Goal: Information Seeking & Learning: Check status

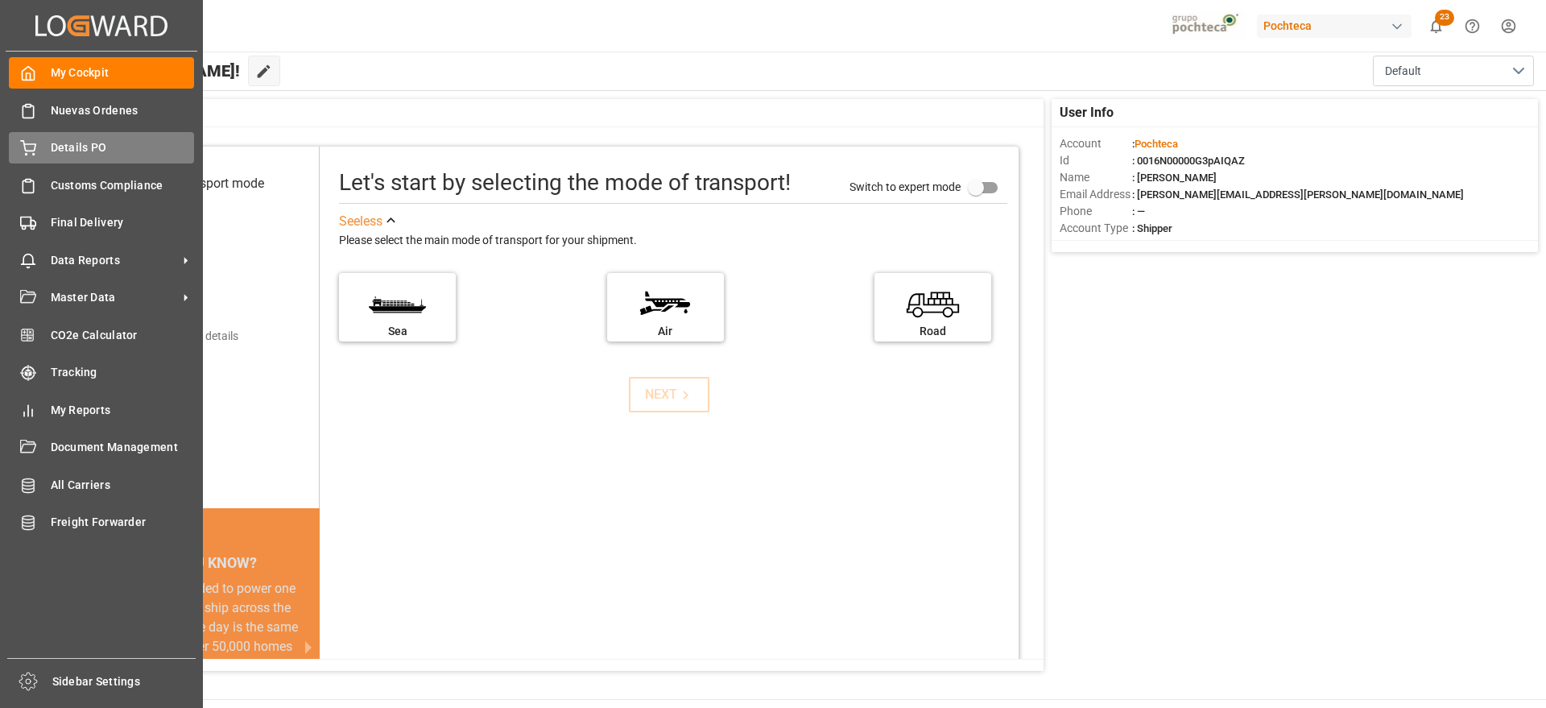
click at [58, 149] on span "Details PO" at bounding box center [123, 147] width 144 height 17
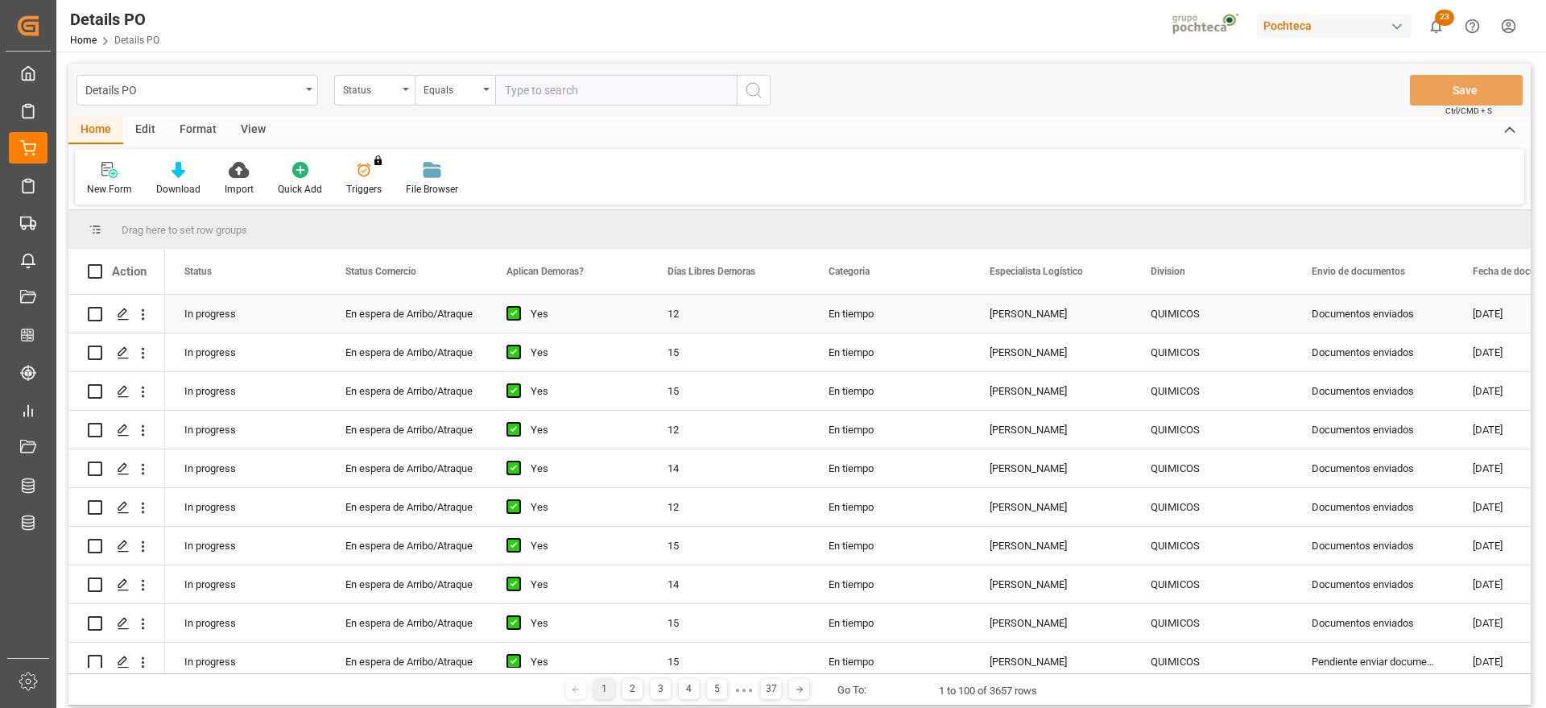
click at [1185, 322] on div "QUIMICOS" at bounding box center [1212, 314] width 122 height 37
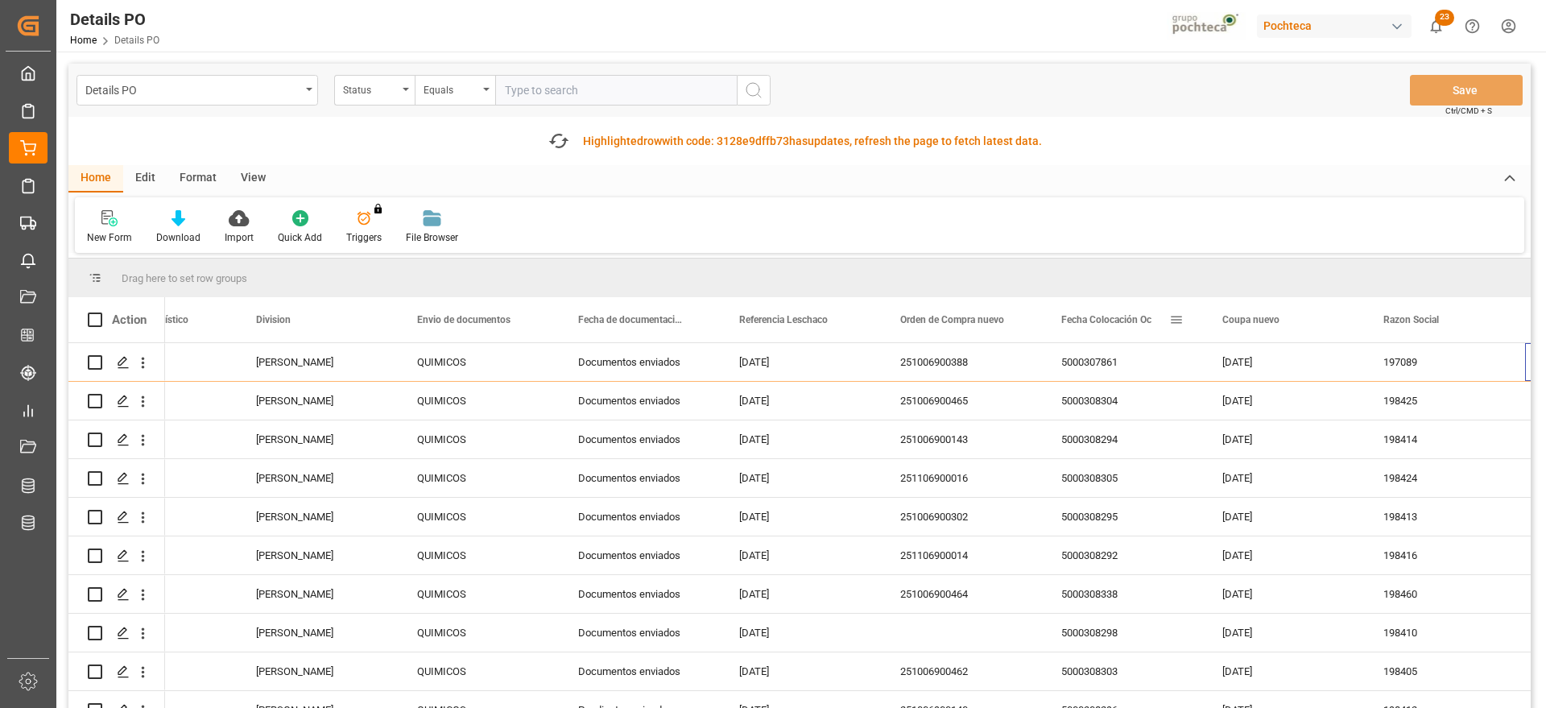
scroll to position [0, 895]
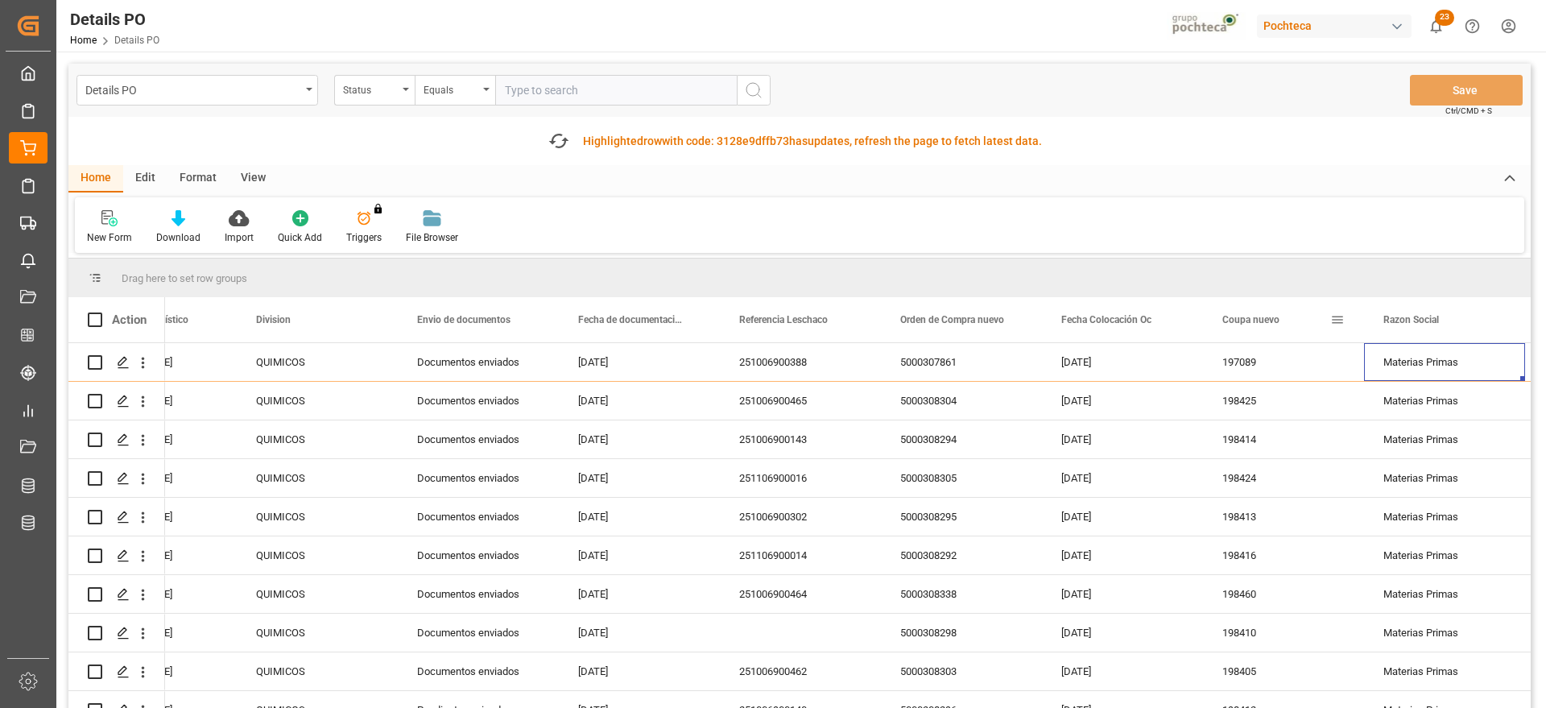
click at [1338, 315] on span at bounding box center [1337, 319] width 14 height 14
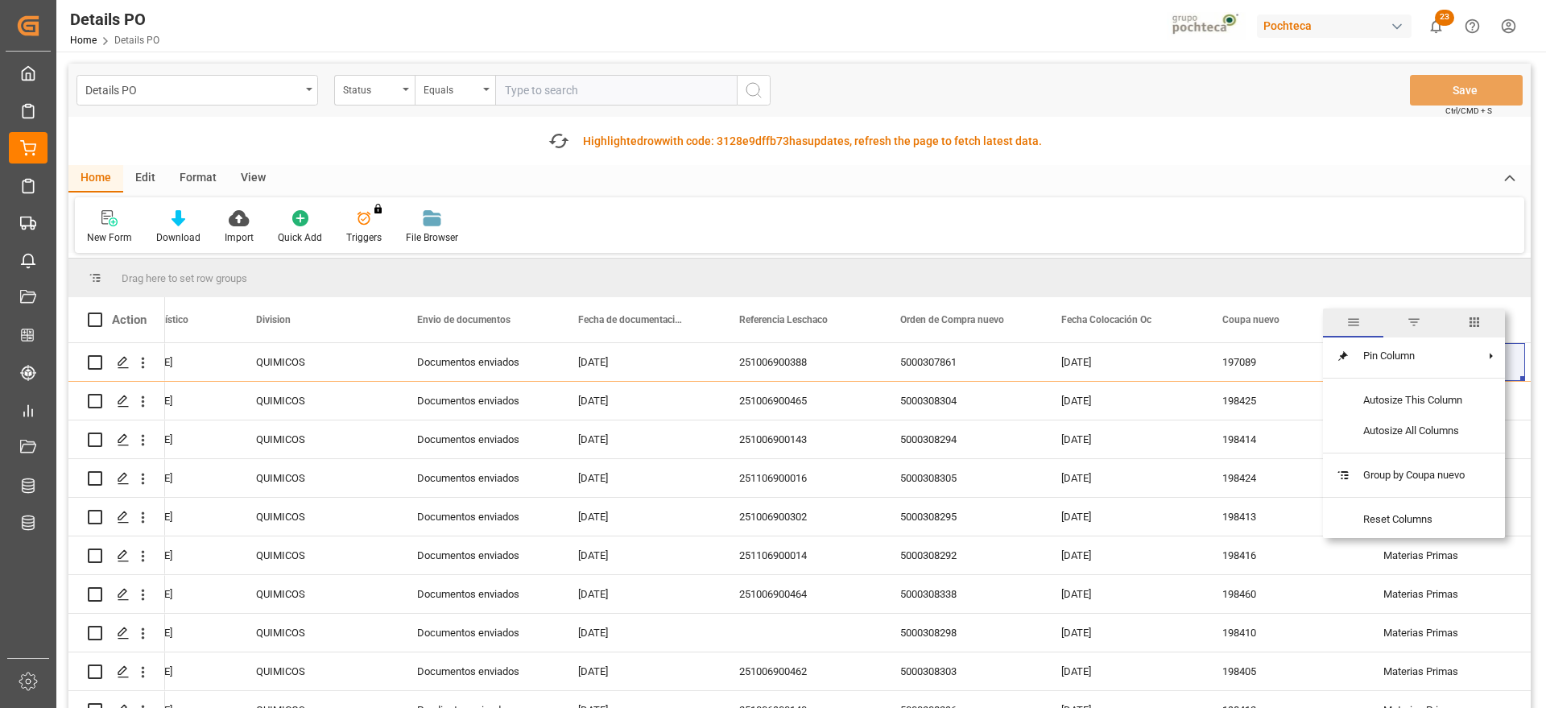
click at [1417, 322] on span "filter" at bounding box center [1414, 322] width 14 height 14
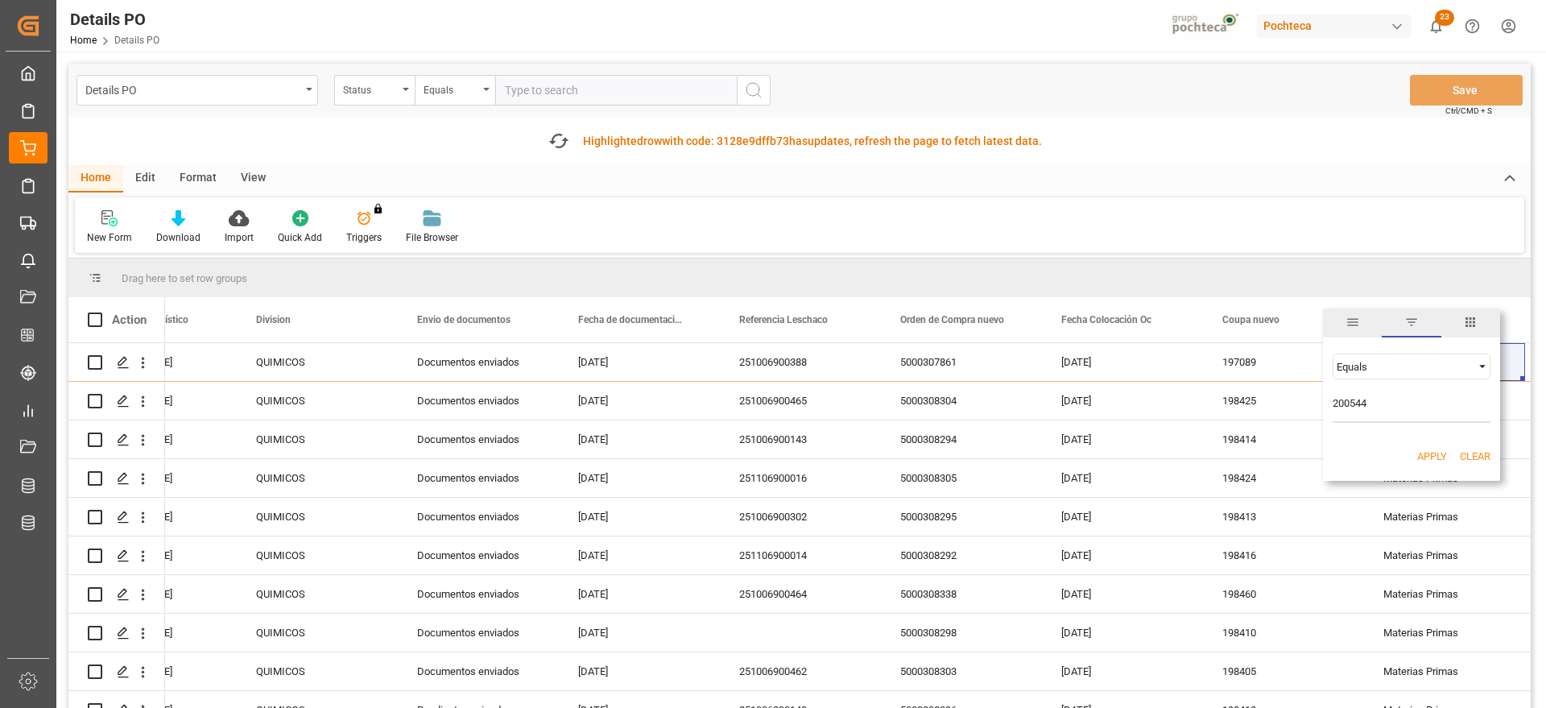
type input "200544"
click at [1437, 455] on button "Apply" at bounding box center [1432, 457] width 30 height 16
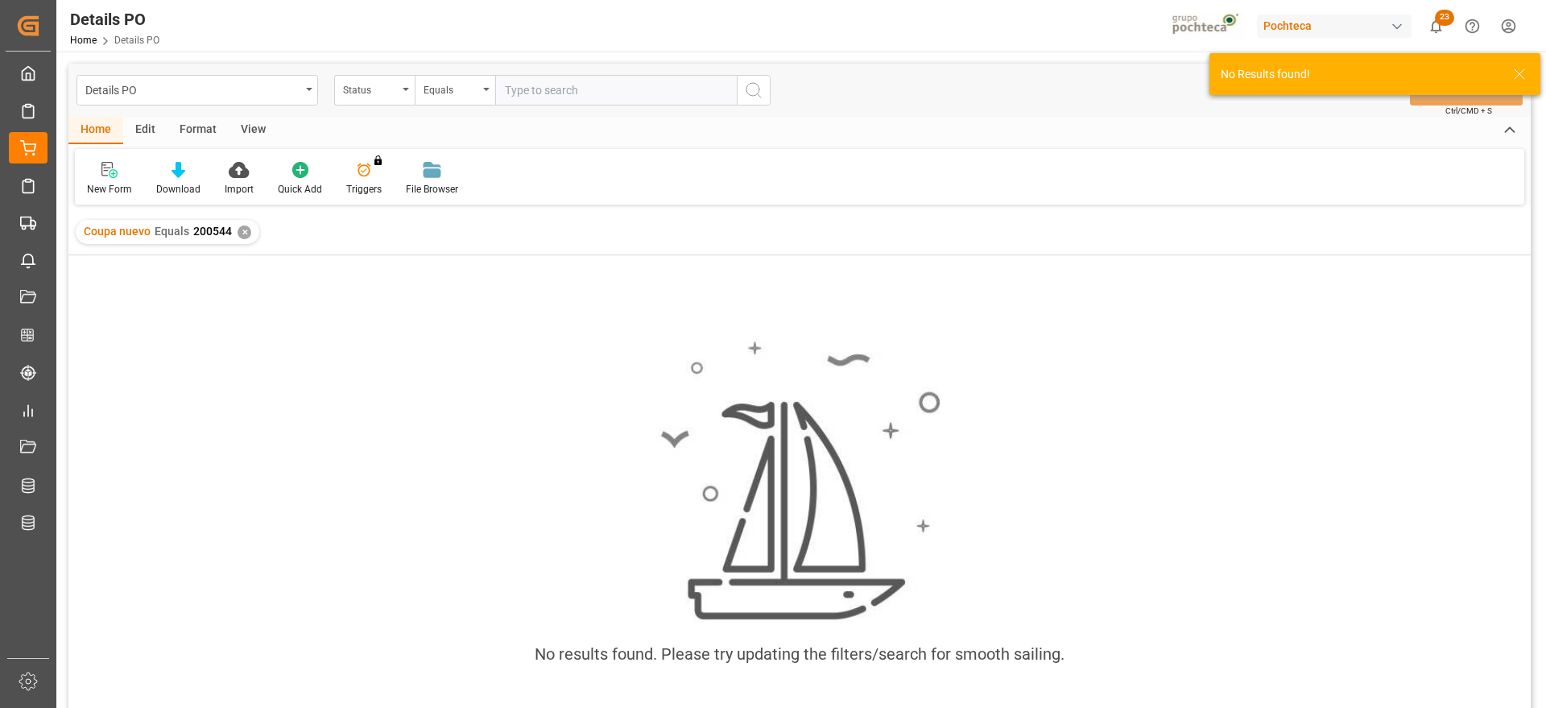
click at [464, 419] on div "No results found. Please try updating the filters/search for smooth sailing." at bounding box center [799, 510] width 1462 height 369
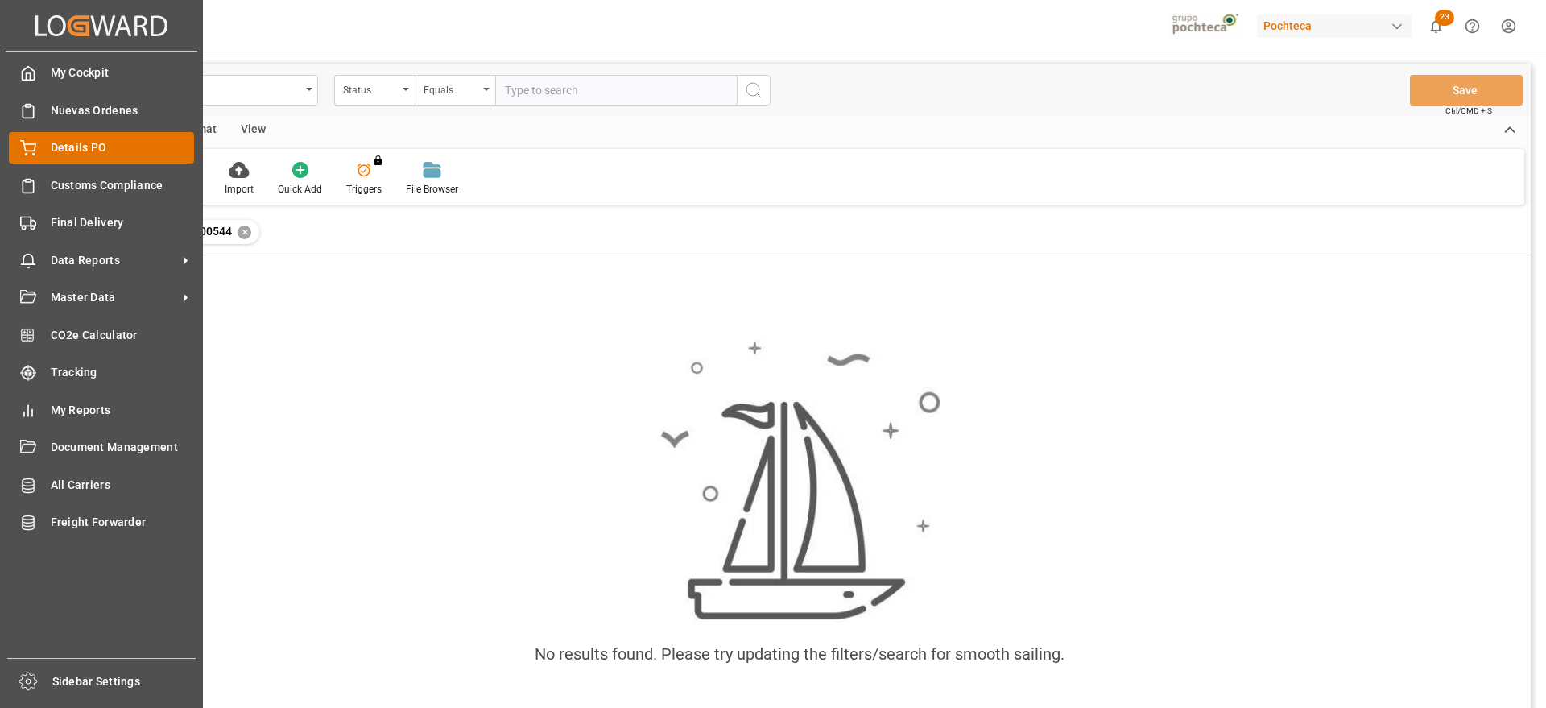
click at [92, 146] on span "Details PO" at bounding box center [123, 147] width 144 height 17
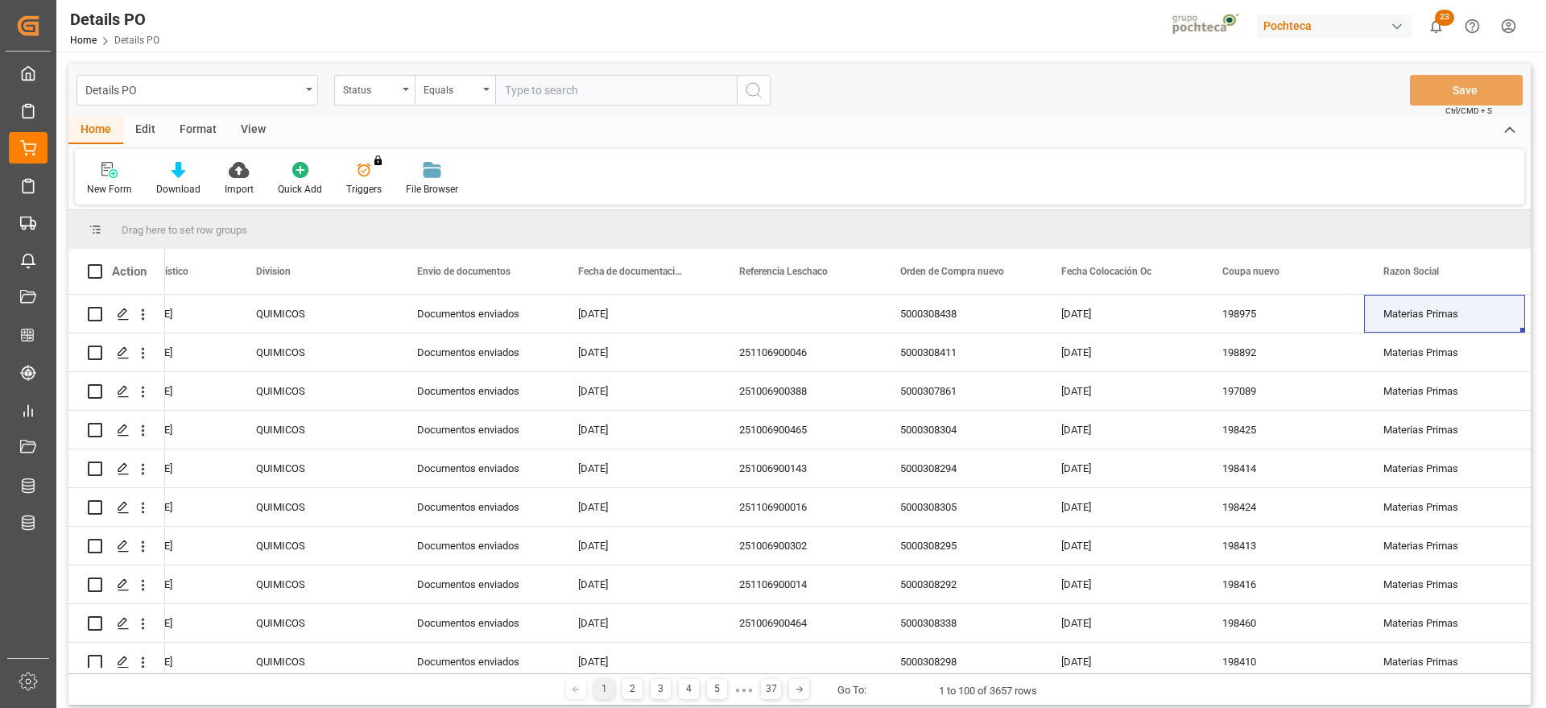
click at [191, 130] on div "Format" at bounding box center [198, 130] width 61 height 27
click at [118, 165] on icon at bounding box center [110, 170] width 14 height 16
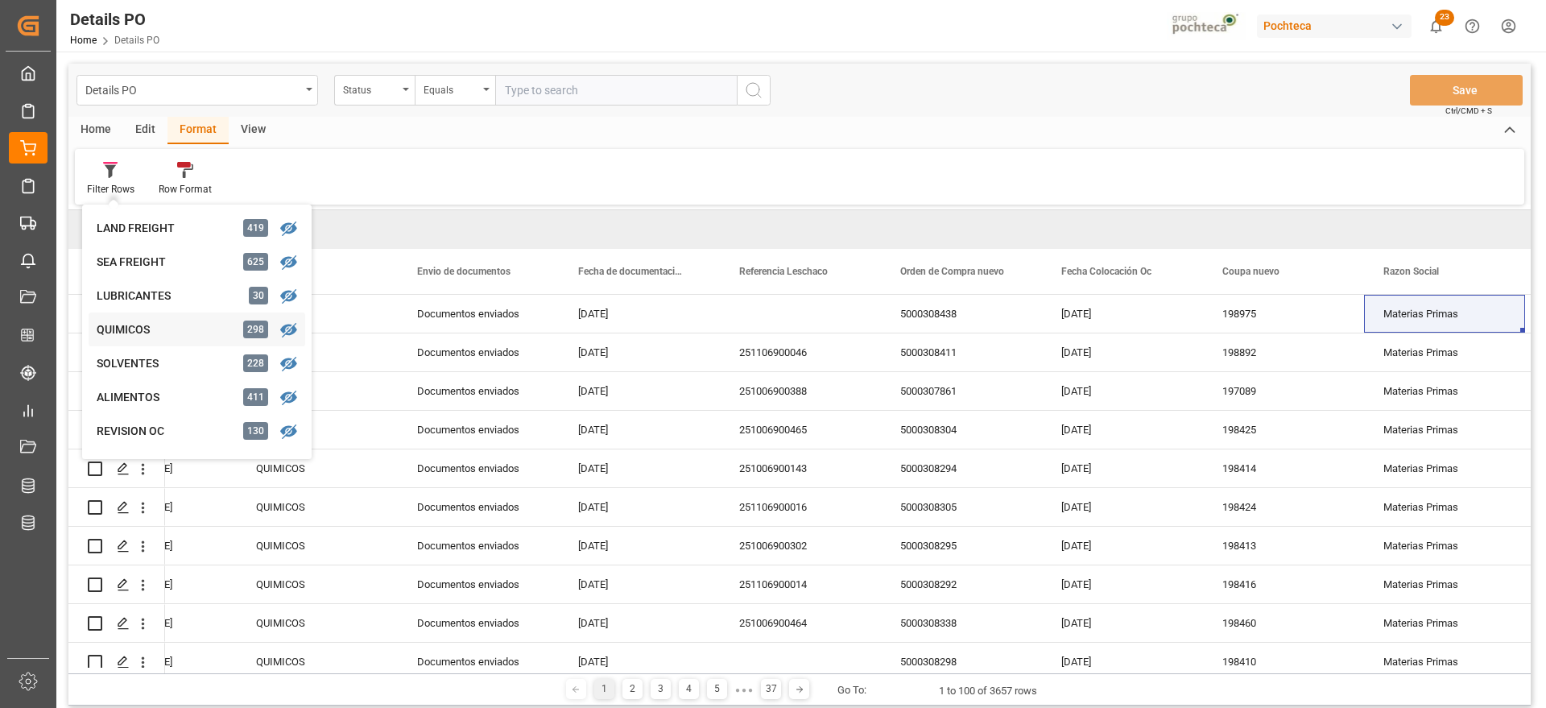
click at [145, 329] on div "QUIMICOS" at bounding box center [167, 329] width 141 height 17
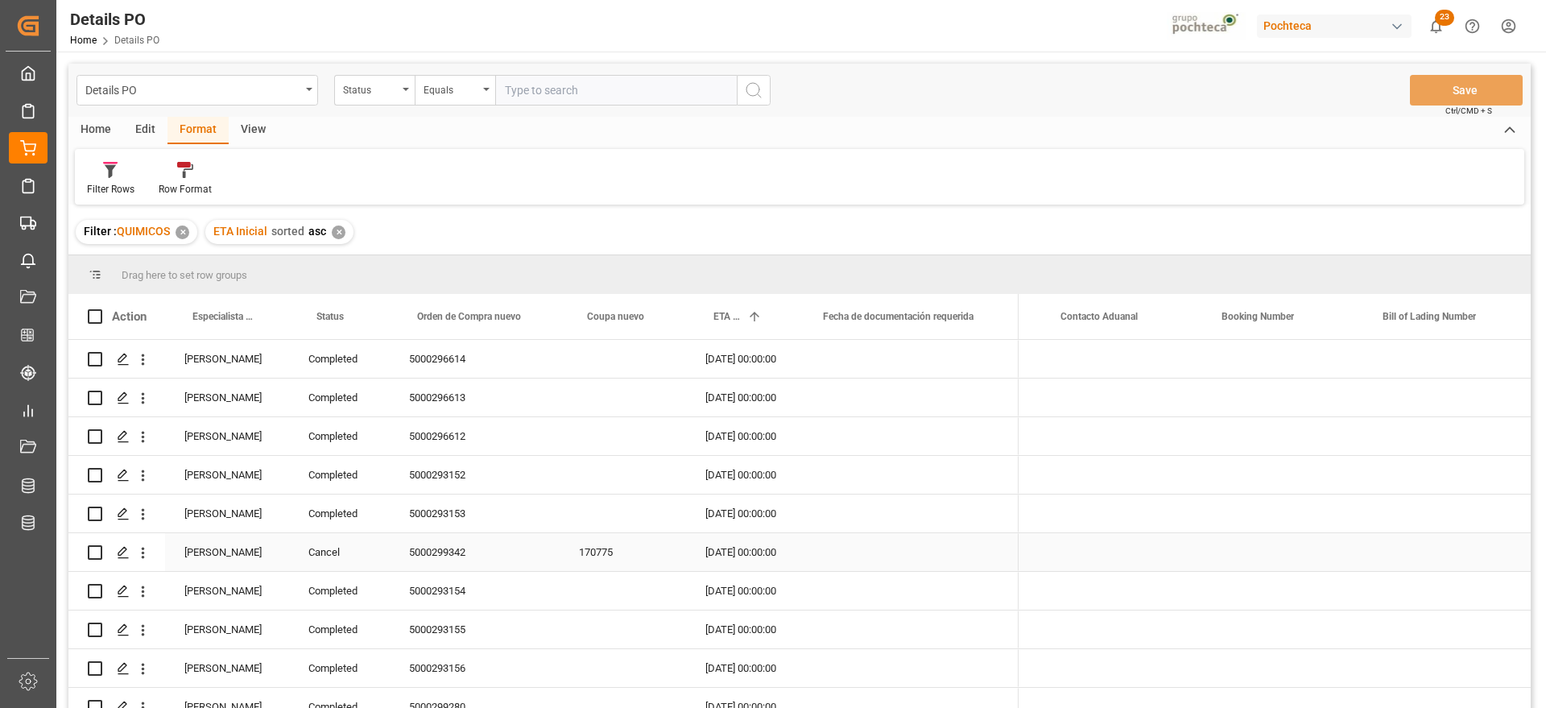
click at [219, 560] on div "[PERSON_NAME]" at bounding box center [227, 552] width 124 height 38
click at [268, 315] on span at bounding box center [262, 316] width 14 height 14
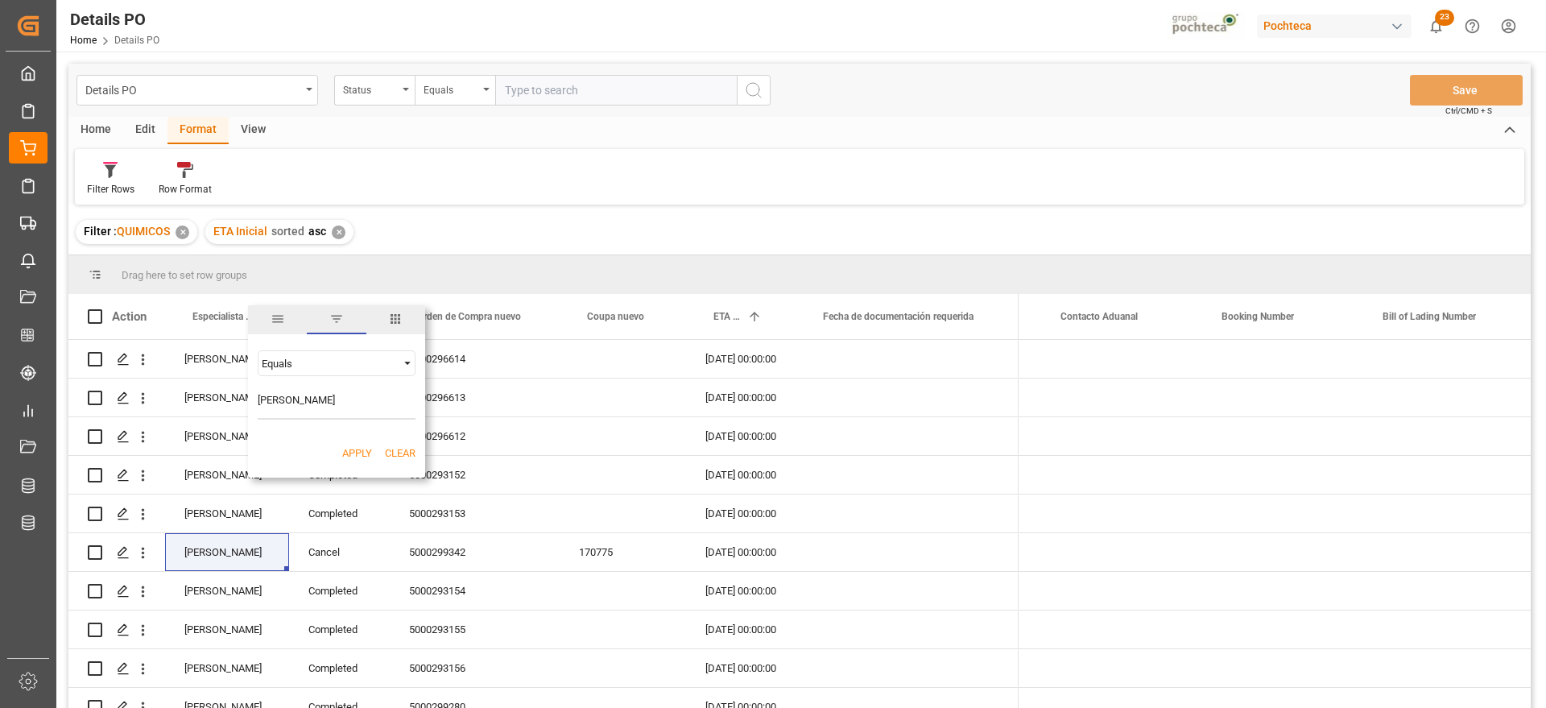
type input "[PERSON_NAME]"
click at [358, 454] on button "Apply" at bounding box center [357, 453] width 30 height 16
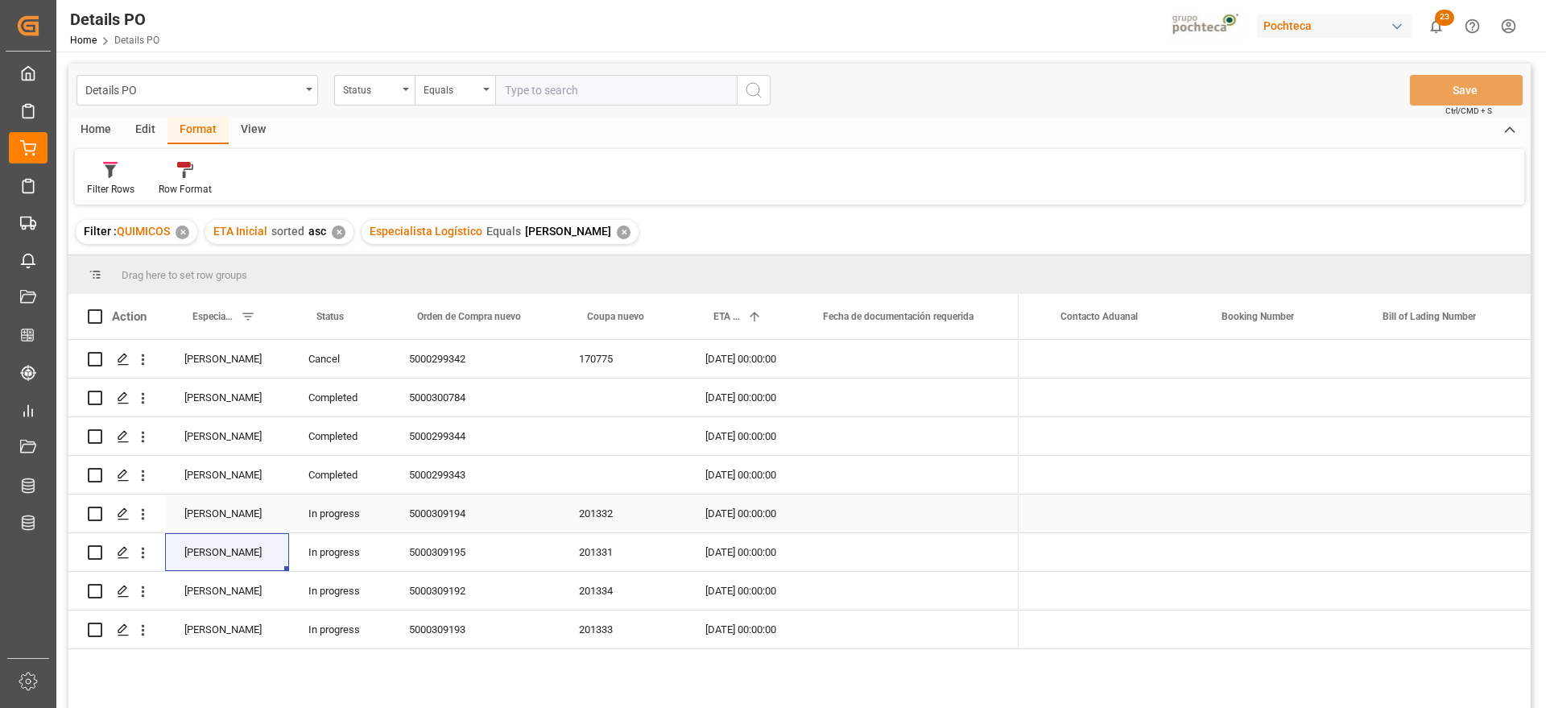
click at [590, 524] on div "201332" at bounding box center [623, 513] width 126 height 38
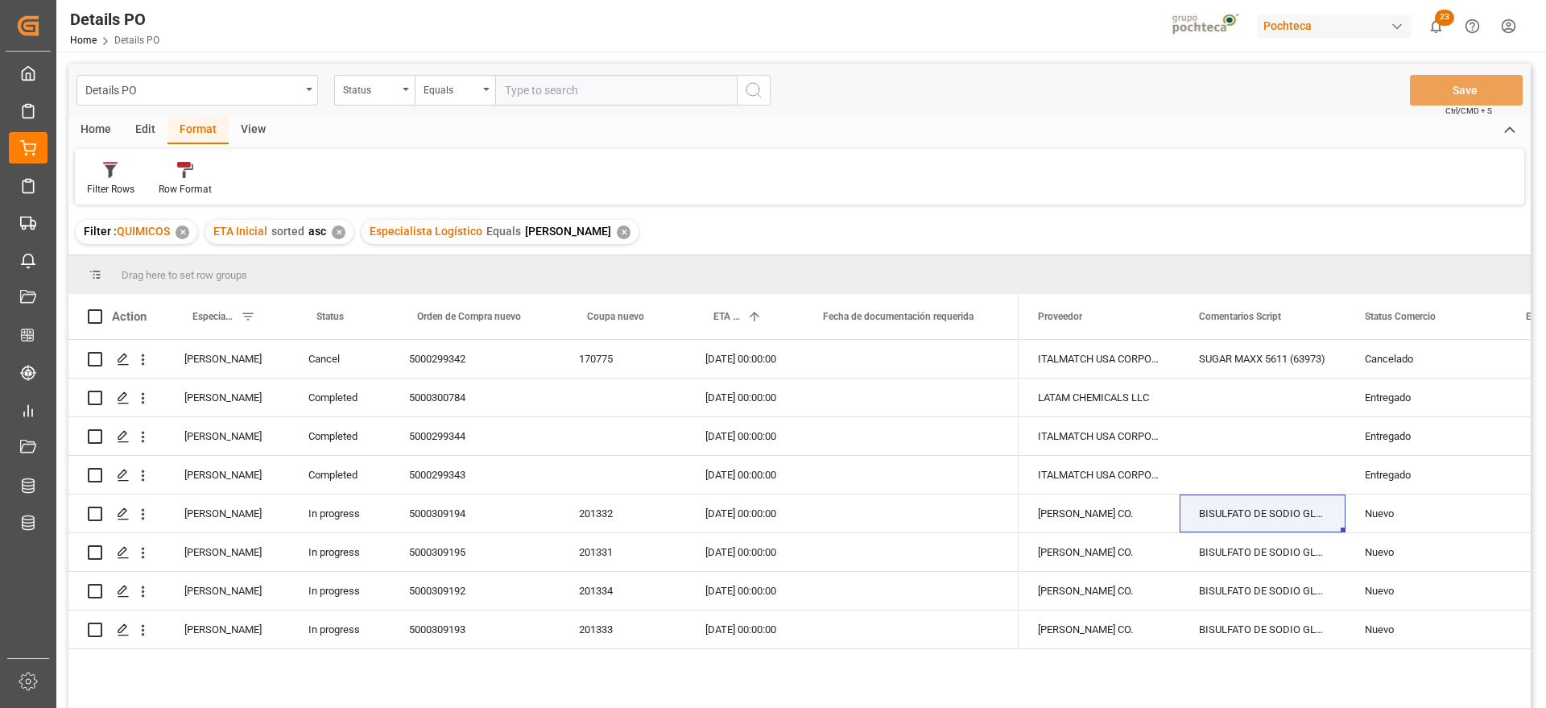
click at [1238, 179] on div "Filter Rows Row Format" at bounding box center [800, 177] width 1450 height 56
drag, startPoint x: 1050, startPoint y: 314, endPoint x: 1035, endPoint y: 271, distance: 46.1
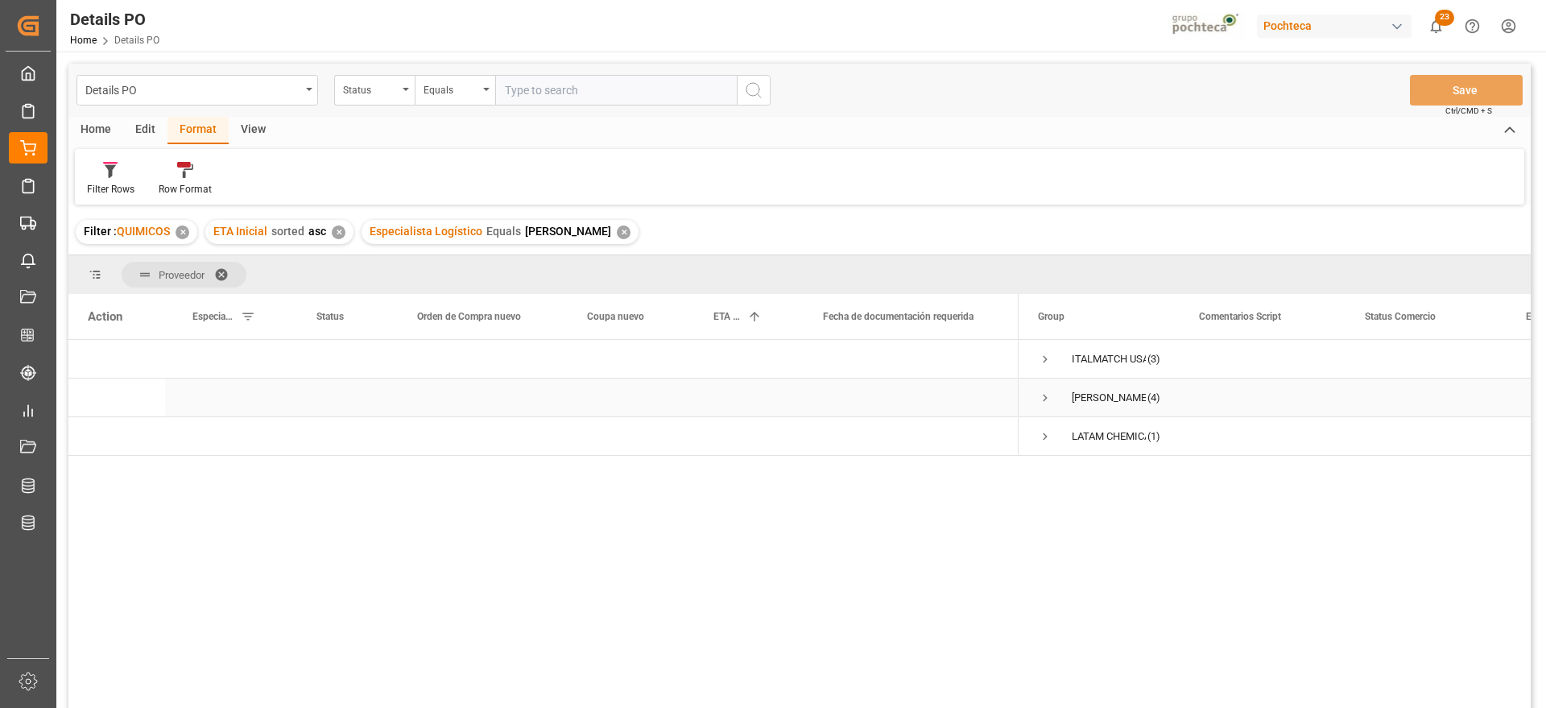
click at [1046, 391] on span "Press SPACE to select this row." at bounding box center [1045, 398] width 14 height 14
